Goal: Register for event/course

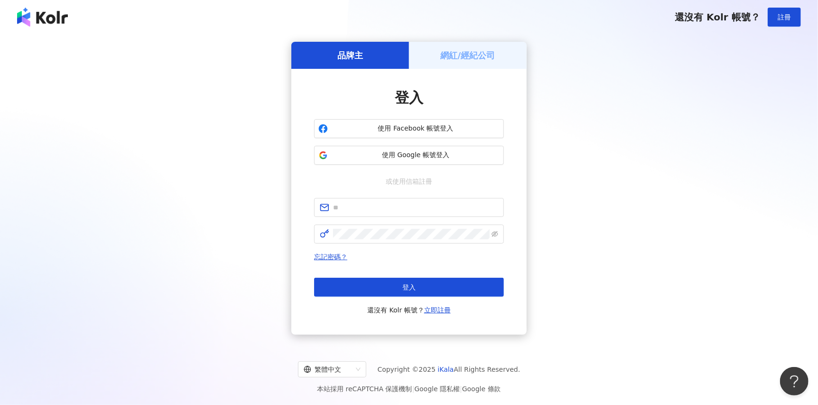
click at [458, 138] on div "使用 Facebook 帳號登入 使用 Google 帳號登入" at bounding box center [409, 142] width 190 height 46
click at [461, 130] on span "使用 Facebook 帳號登入" at bounding box center [415, 128] width 168 height 9
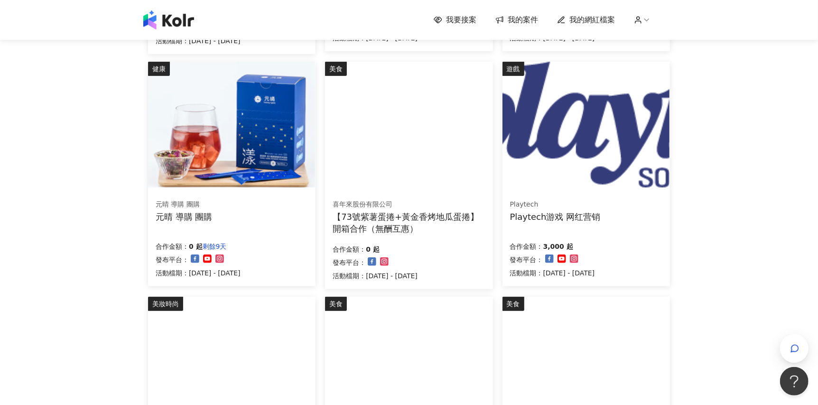
scroll to position [316, 0]
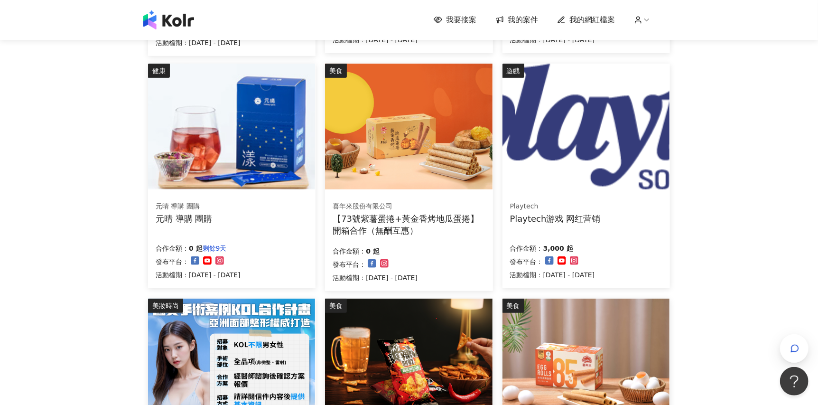
click at [586, 135] on img at bounding box center [585, 127] width 167 height 126
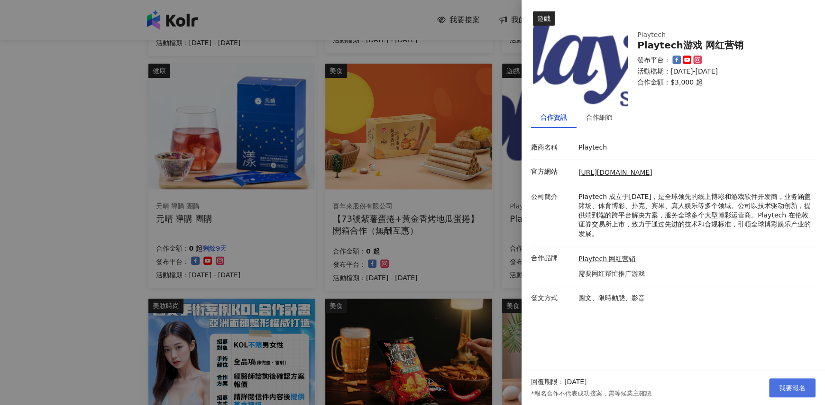
click at [787, 384] on span "我要報名" at bounding box center [792, 388] width 27 height 8
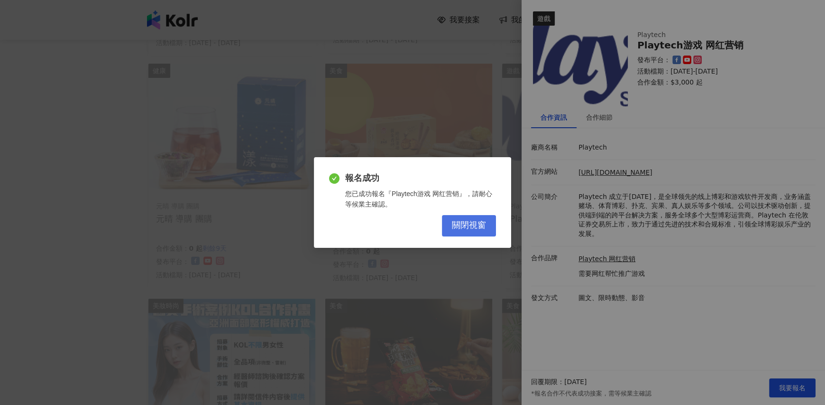
click at [489, 229] on button "關閉視窗" at bounding box center [469, 225] width 54 height 21
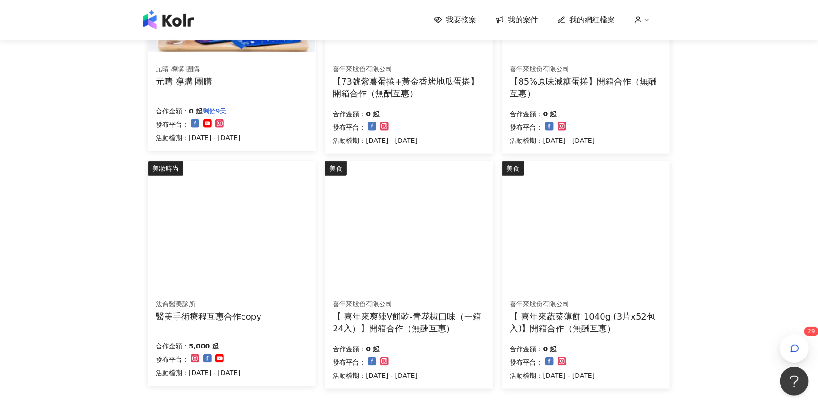
scroll to position [474, 0]
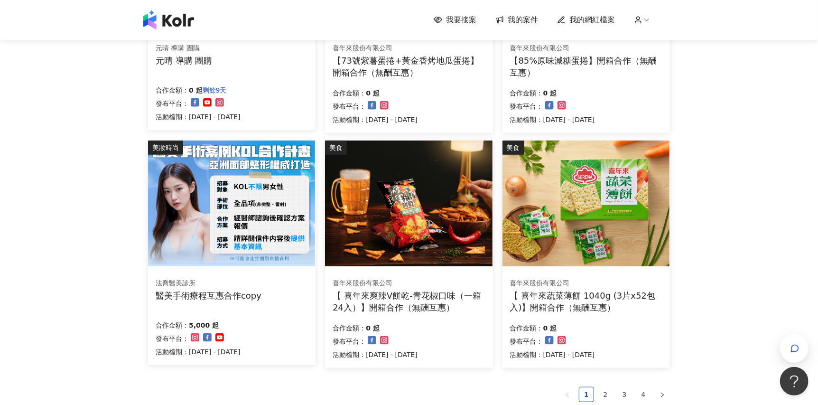
click at [659, 402] on div "美妝時尚 德國 Bioneo百妮 Bioneo 導購 團購 合作金額： 0 起 剩餘8天 發布平台： 活動檔期：[DATE] - [DATE] 美食 餓餓不求…" at bounding box center [409, 55] width 522 height 769
click at [663, 395] on icon "right" at bounding box center [662, 395] width 6 height 6
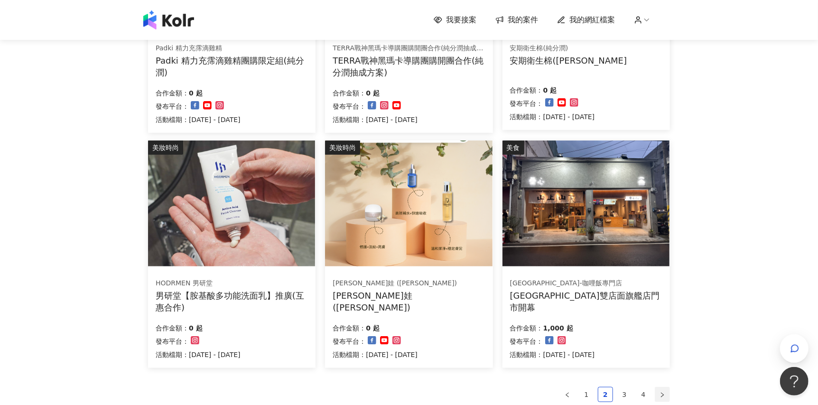
click at [662, 397] on button "button" at bounding box center [661, 394] width 15 height 15
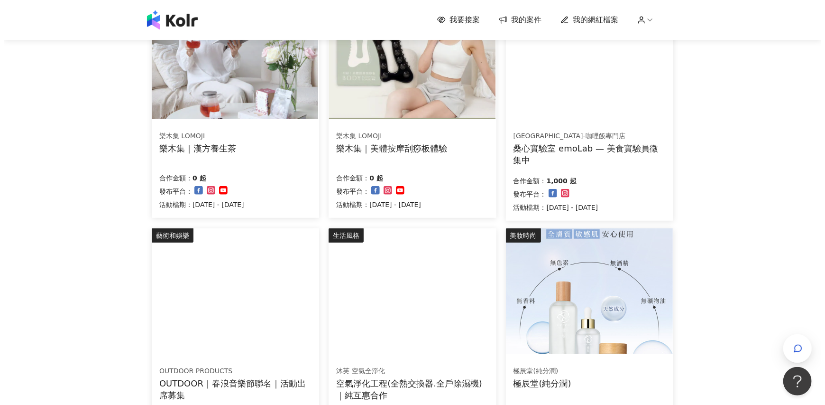
scroll to position [316, 0]
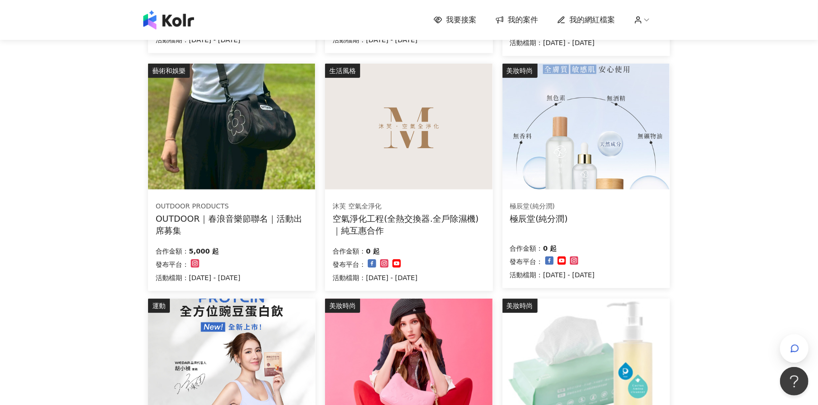
click at [281, 150] on img at bounding box center [231, 127] width 167 height 126
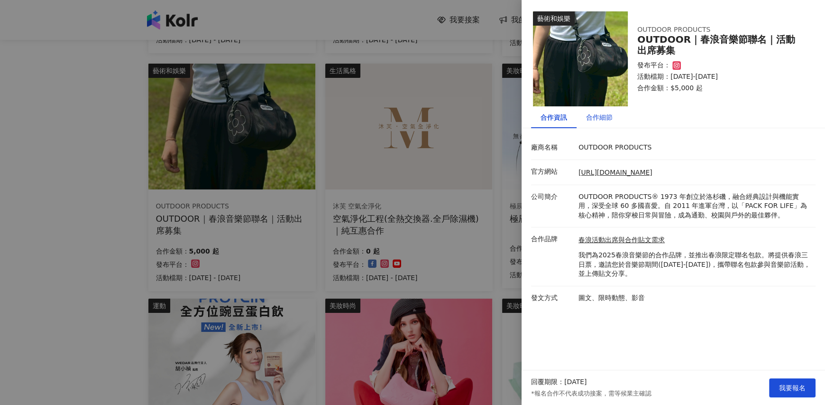
click at [600, 115] on div "合作細節" at bounding box center [599, 117] width 27 height 10
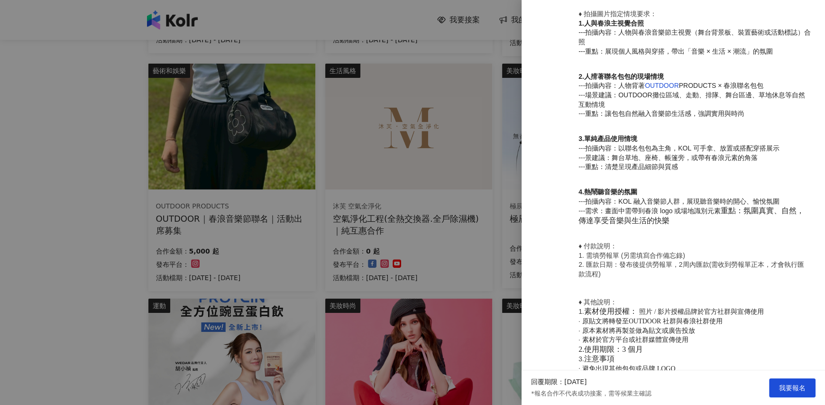
scroll to position [605, 0]
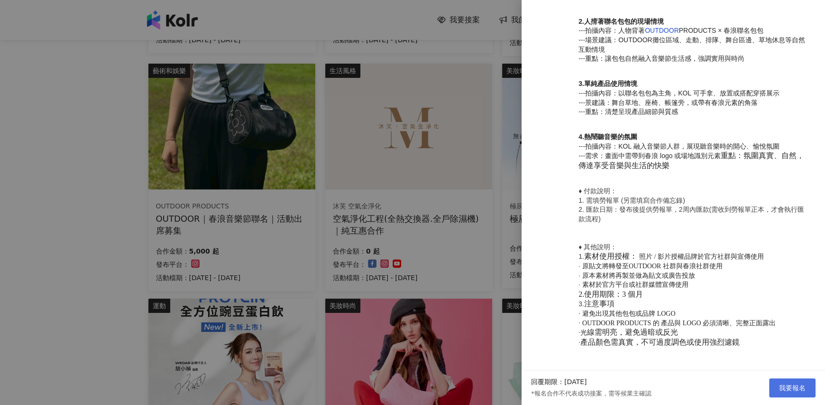
click at [796, 390] on span "我要報名" at bounding box center [792, 388] width 27 height 8
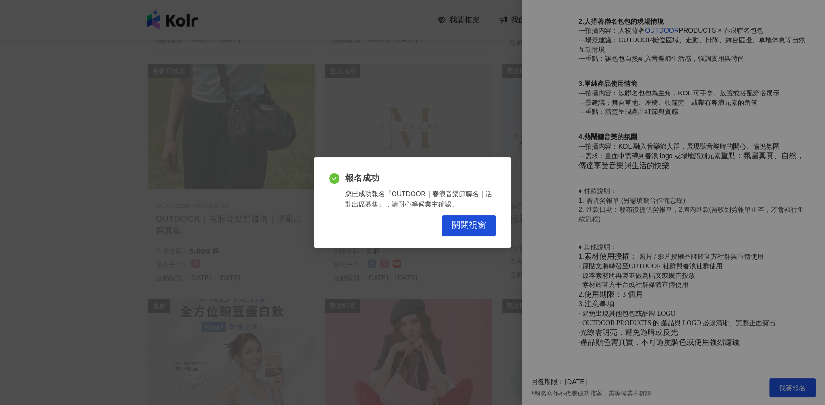
click at [480, 221] on span "關閉視窗" at bounding box center [469, 225] width 34 height 10
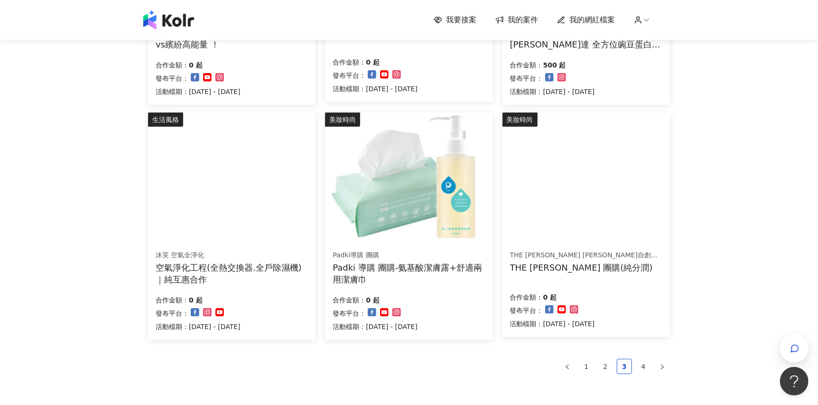
scroll to position [553, 0]
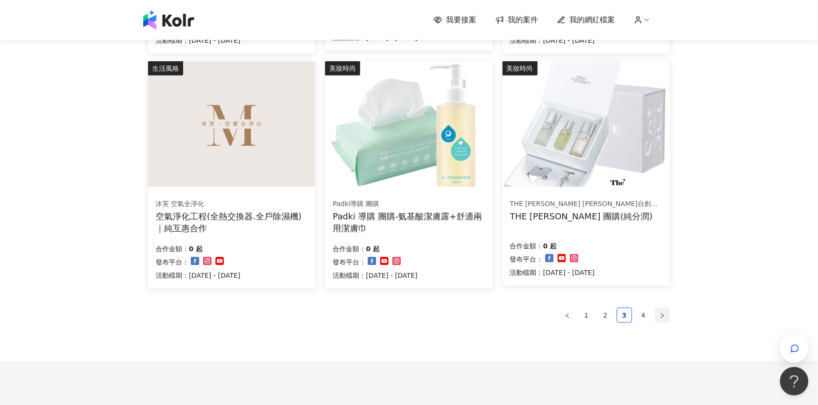
click at [655, 309] on button "button" at bounding box center [661, 314] width 15 height 15
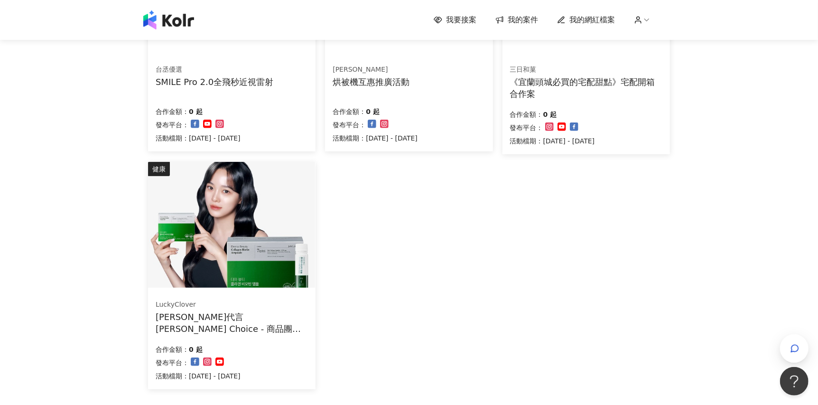
scroll to position [379, 0]
